Goal: Task Accomplishment & Management: Complete application form

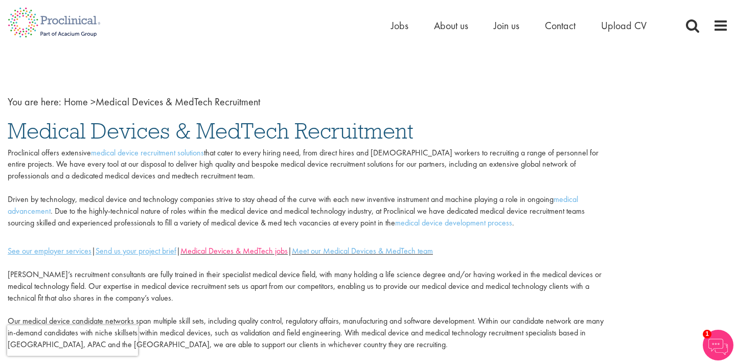
click at [248, 245] on link "Medical Devices & MedTech jobs" at bounding box center [233, 250] width 107 height 11
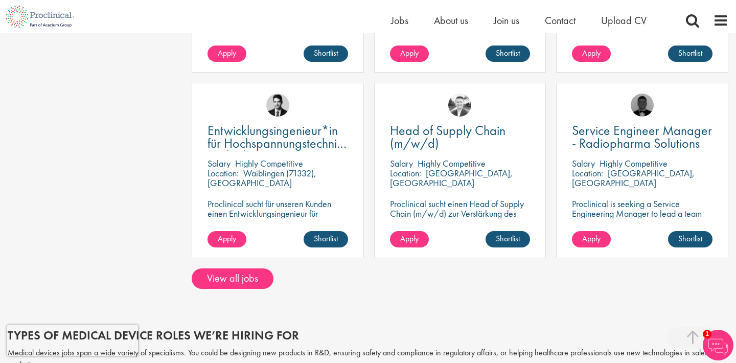
scroll to position [775, 0]
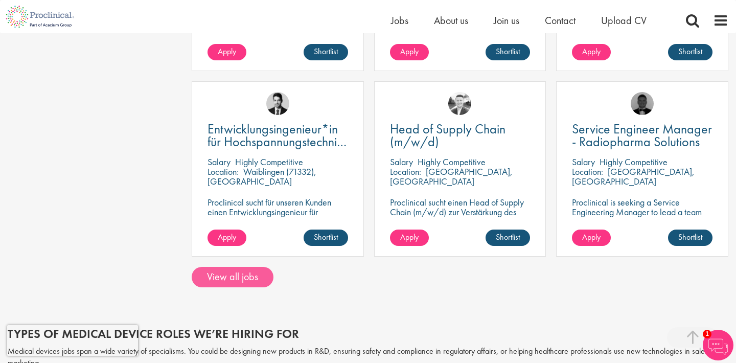
click at [231, 274] on link "View all jobs" at bounding box center [233, 277] width 82 height 20
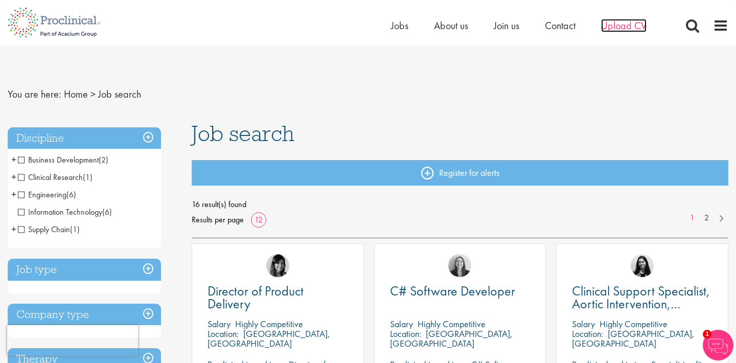
click at [631, 26] on span "Upload CV" at bounding box center [623, 25] width 45 height 13
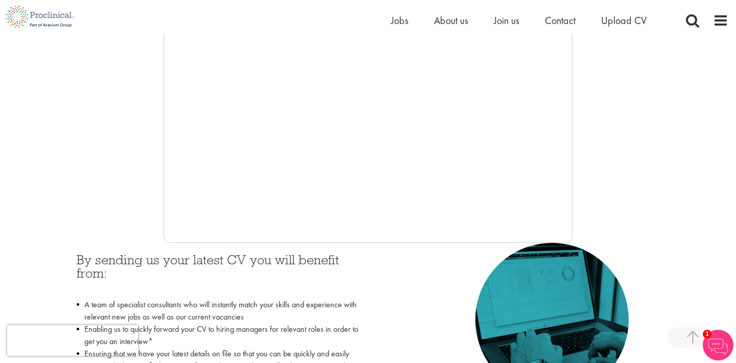
scroll to position [272, 0]
